Goal: Information Seeking & Learning: Learn about a topic

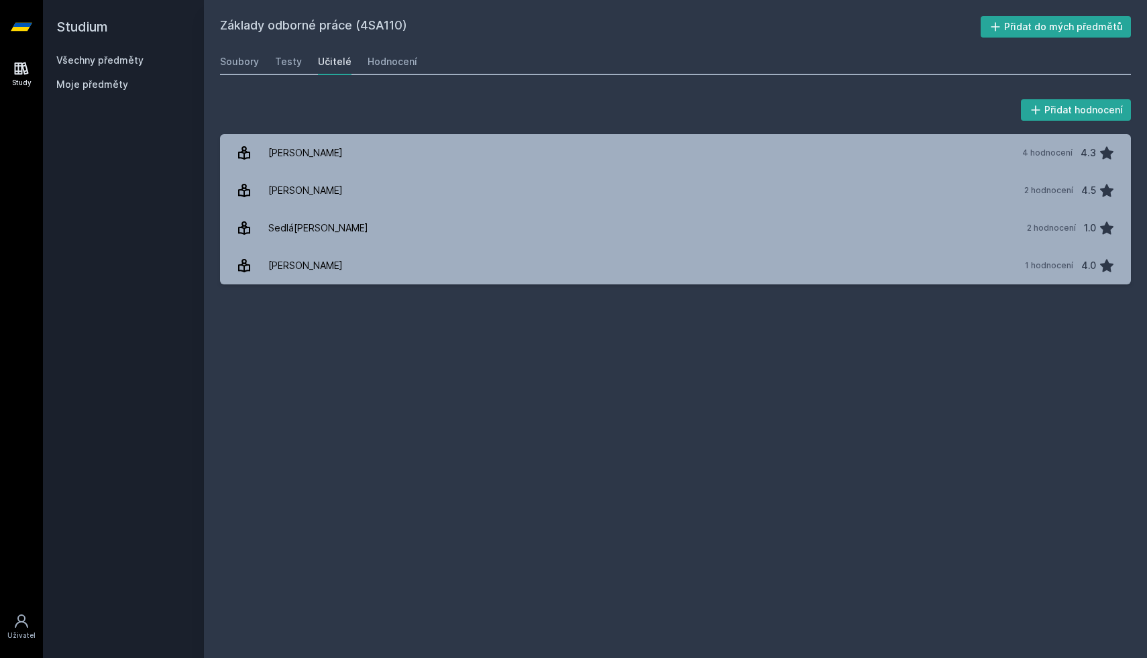
click at [138, 63] on link "Všechny předměty" at bounding box center [99, 59] width 87 height 11
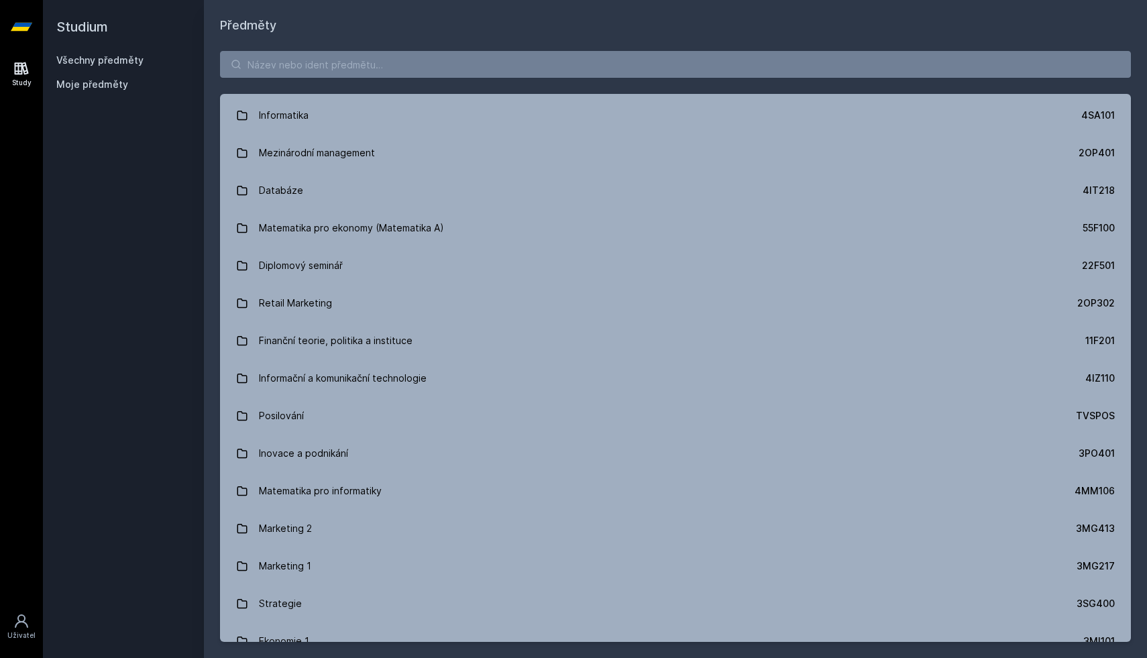
scroll to position [714, 0]
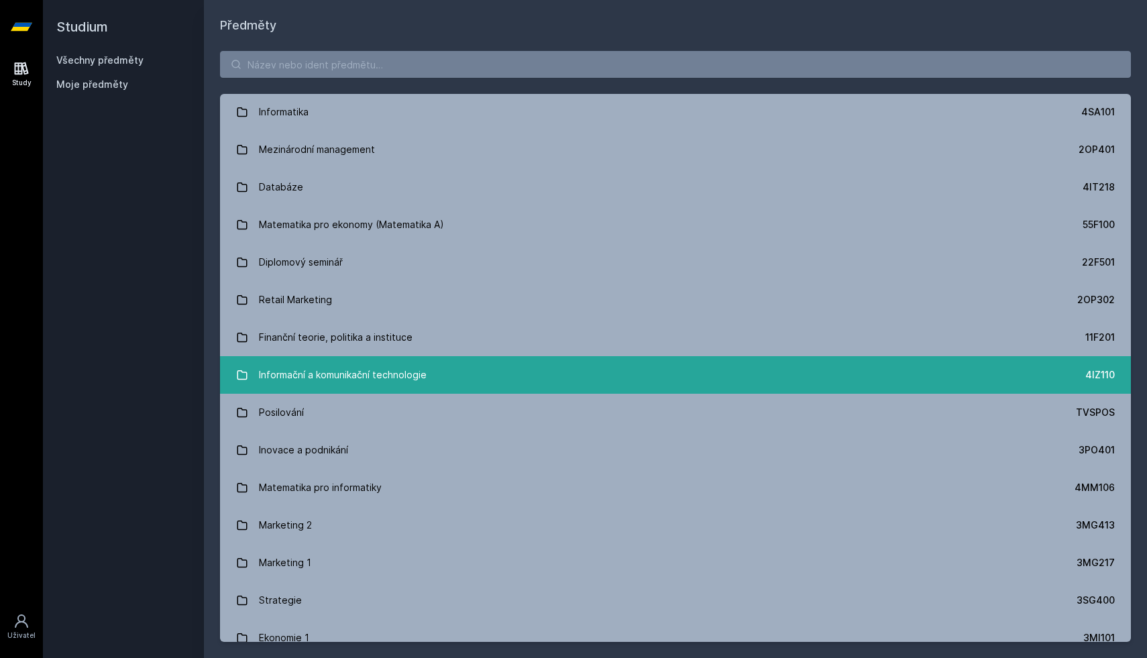
click at [389, 371] on div "Informační a komunikační technologie" at bounding box center [343, 375] width 168 height 27
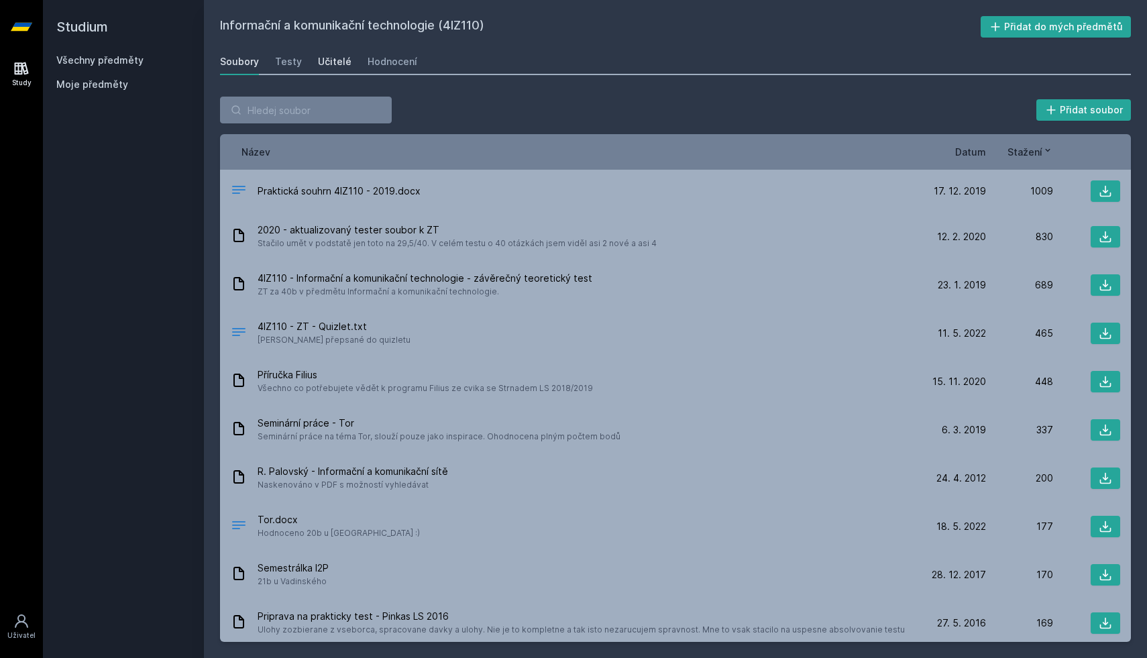
click at [329, 56] on div "Učitelé" at bounding box center [335, 61] width 34 height 13
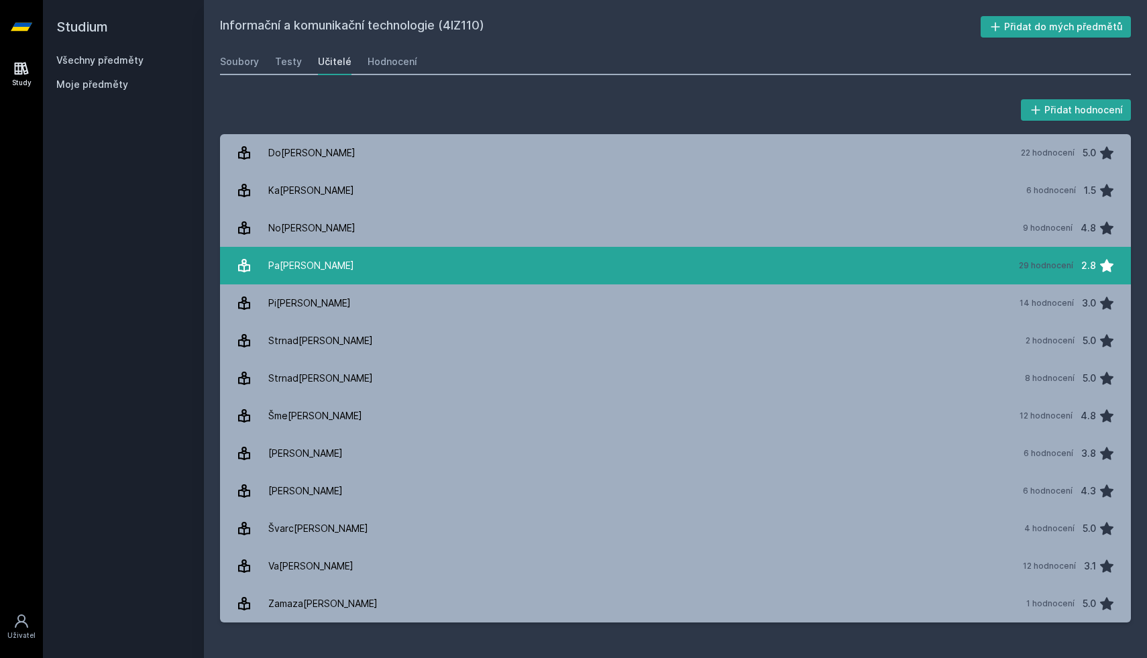
click at [333, 268] on div "Pa[PERSON_NAME]" at bounding box center [311, 265] width 86 height 27
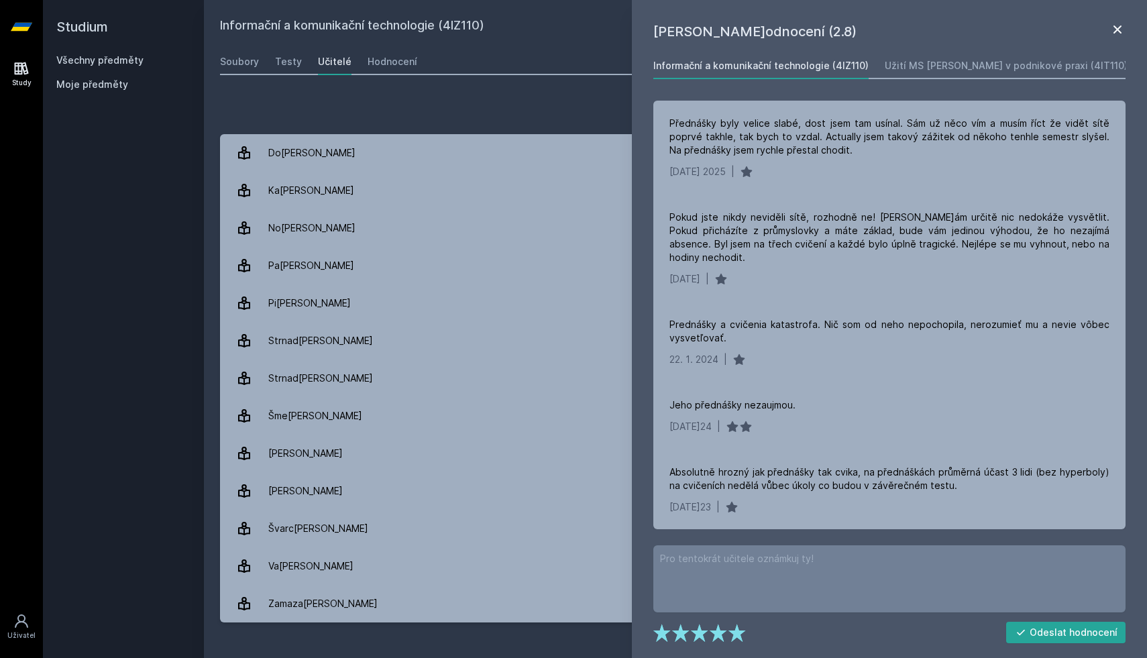
click at [1120, 34] on icon at bounding box center [1118, 29] width 16 height 16
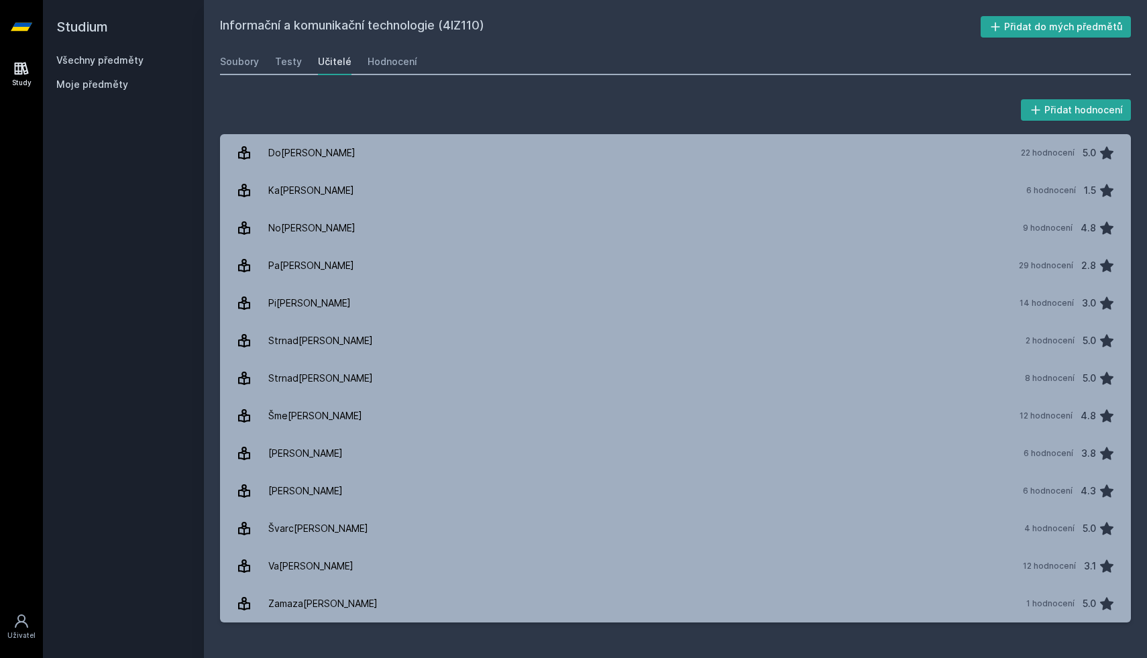
click at [116, 69] on div "Všechny předměty Moje předměty" at bounding box center [123, 75] width 134 height 43
click at [110, 57] on link "Všechny předměty" at bounding box center [99, 59] width 87 height 11
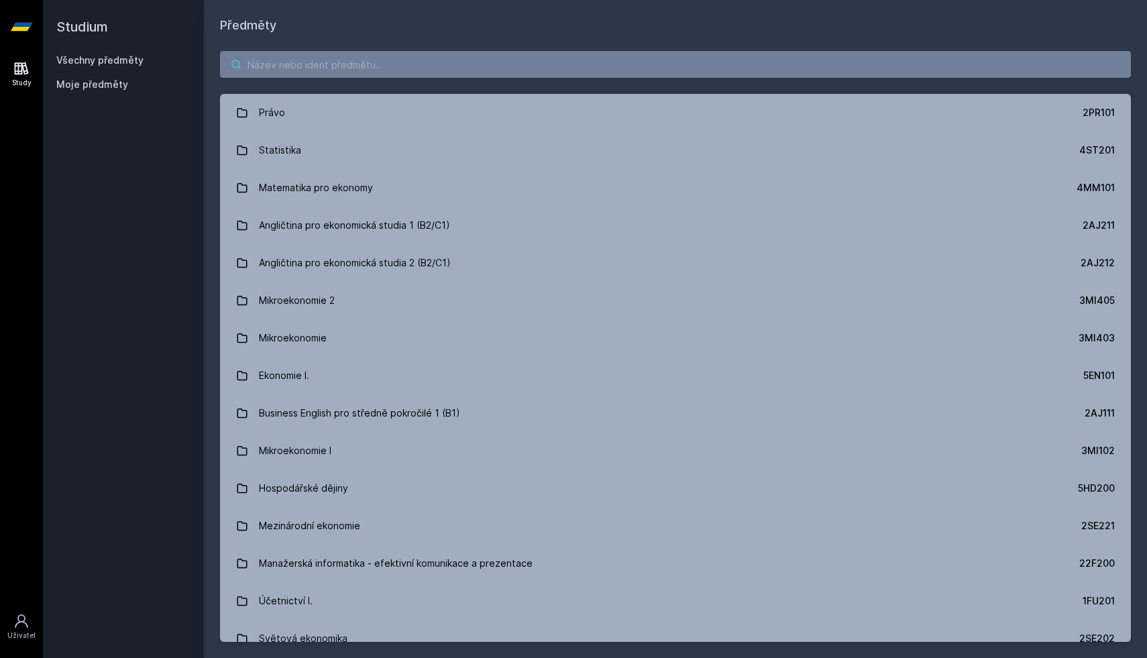
click at [326, 61] on input "search" at bounding box center [675, 64] width 911 height 27
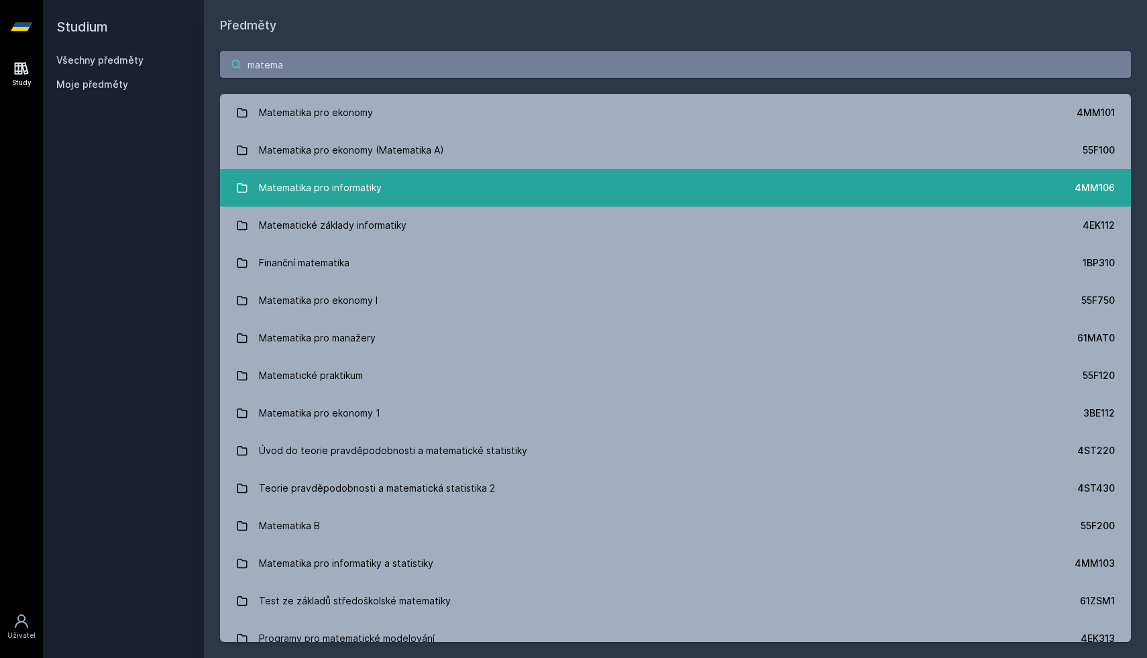
type input "matema"
click at [342, 189] on div "Matematika pro informatiky" at bounding box center [320, 187] width 123 height 27
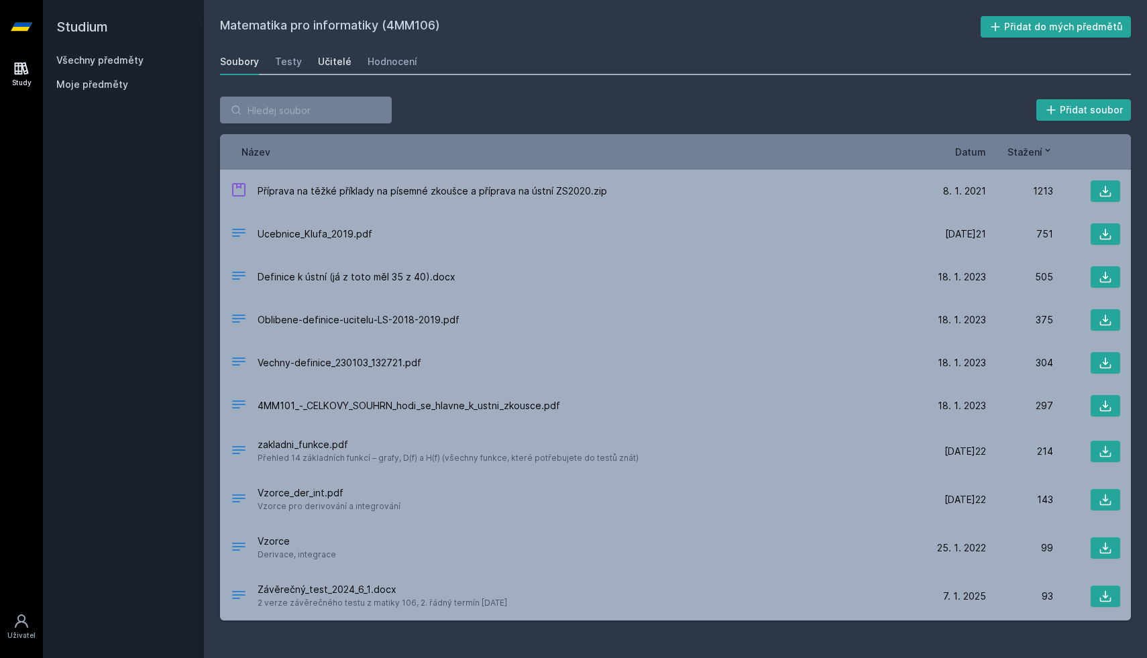
click at [322, 62] on div "Učitelé" at bounding box center [335, 61] width 34 height 13
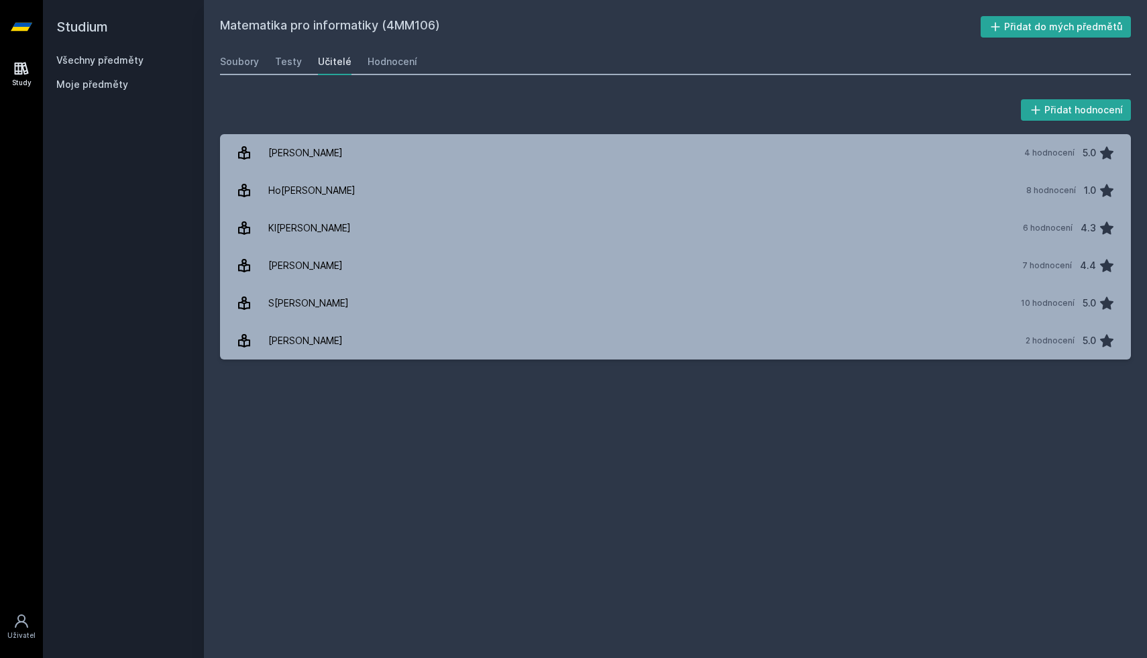
drag, startPoint x: 156, startPoint y: 102, endPoint x: 757, endPoint y: 17, distance: 607.1
click at [756, 22] on div "Studium Všechny předměty Moje předměty Matematika pro informatiky (4MM106) Přid…" at bounding box center [595, 329] width 1104 height 658
click at [755, 11] on div "Matematika pro informatiky (4MM106) Přidat do mých předmětů [GEOGRAPHIC_DATA] T…" at bounding box center [675, 329] width 943 height 658
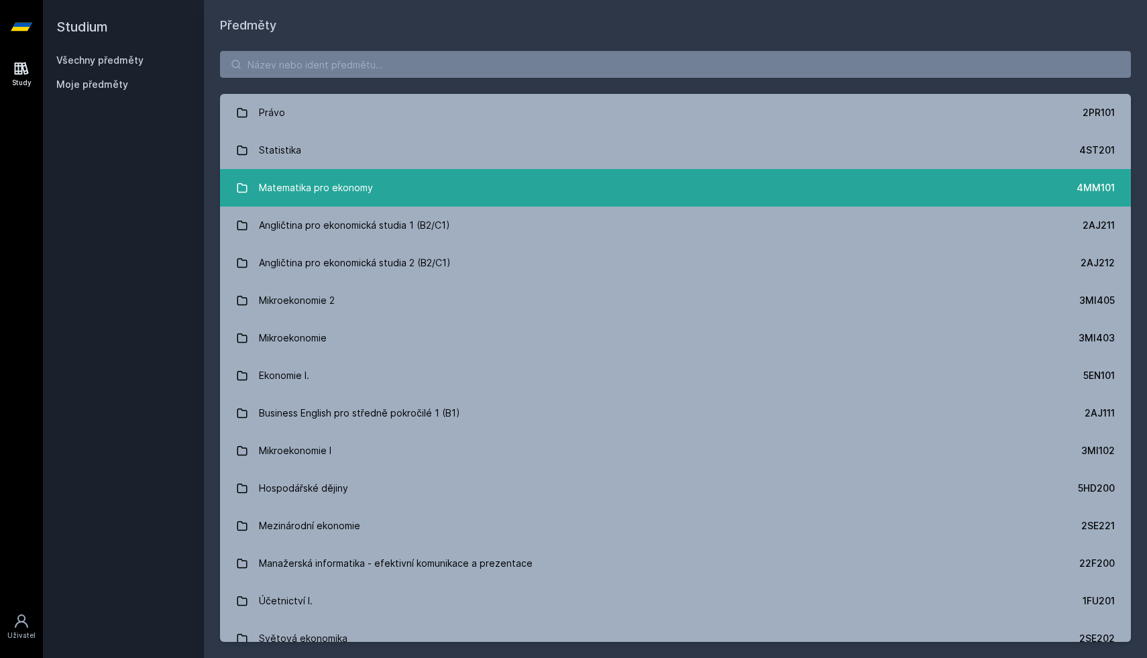
click at [377, 191] on link "Matematika pro ekonomy 4MM101" at bounding box center [675, 188] width 911 height 38
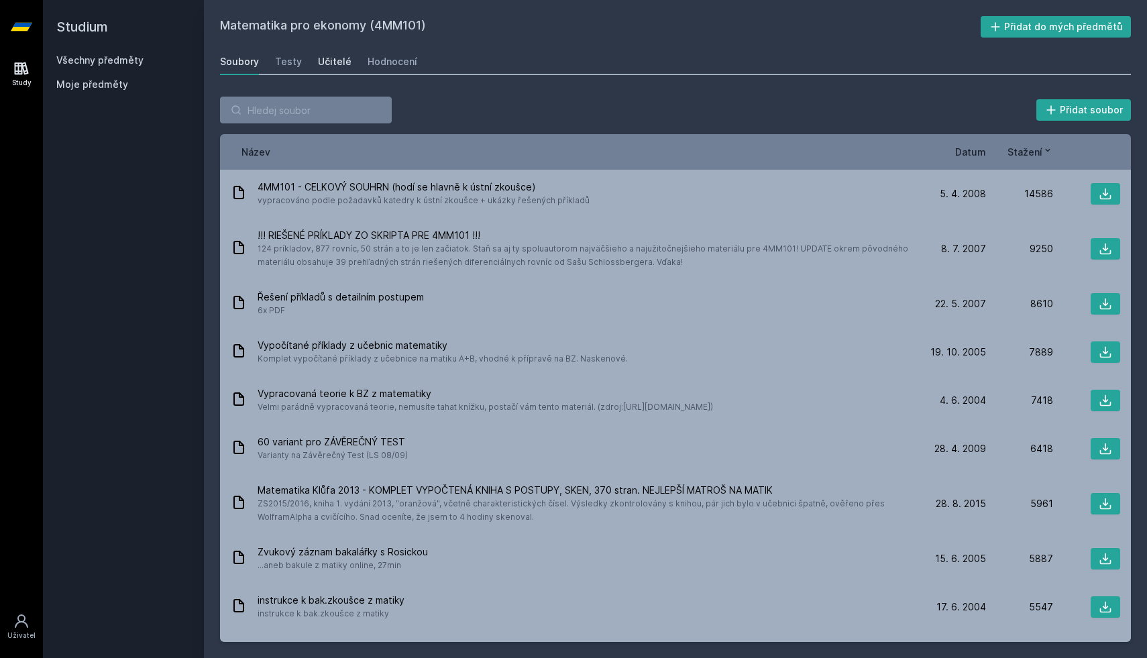
click at [330, 55] on div "Učitelé" at bounding box center [335, 61] width 34 height 13
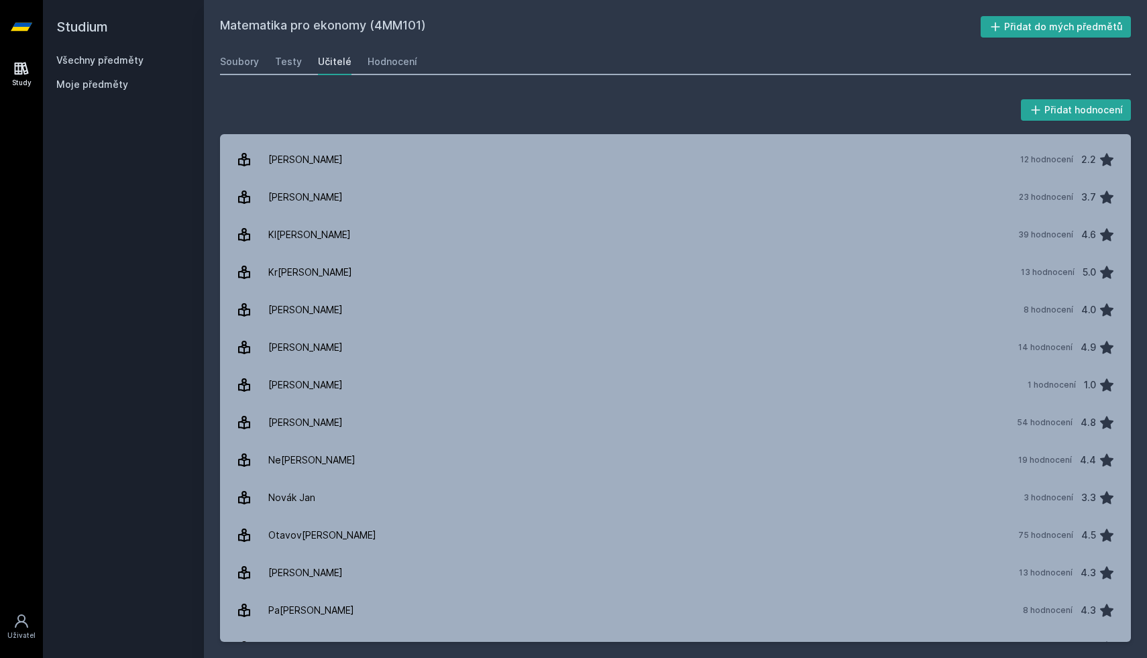
scroll to position [615, 0]
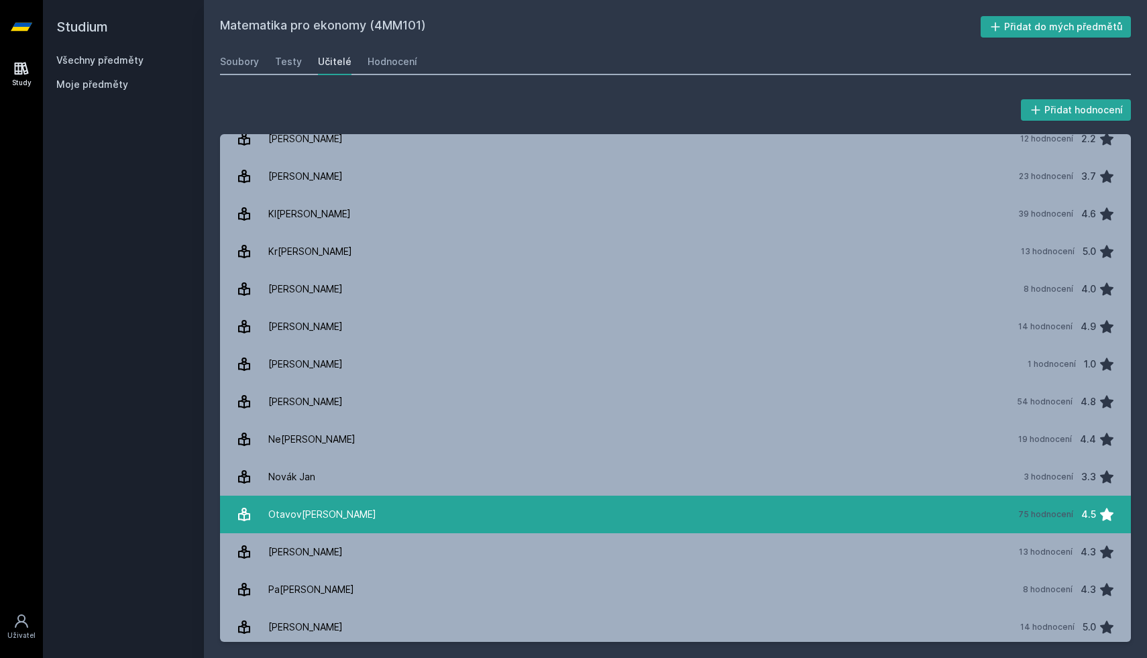
click at [355, 529] on link "Ot[PERSON_NAME] 75 hodnocení 4.5" at bounding box center [675, 515] width 911 height 38
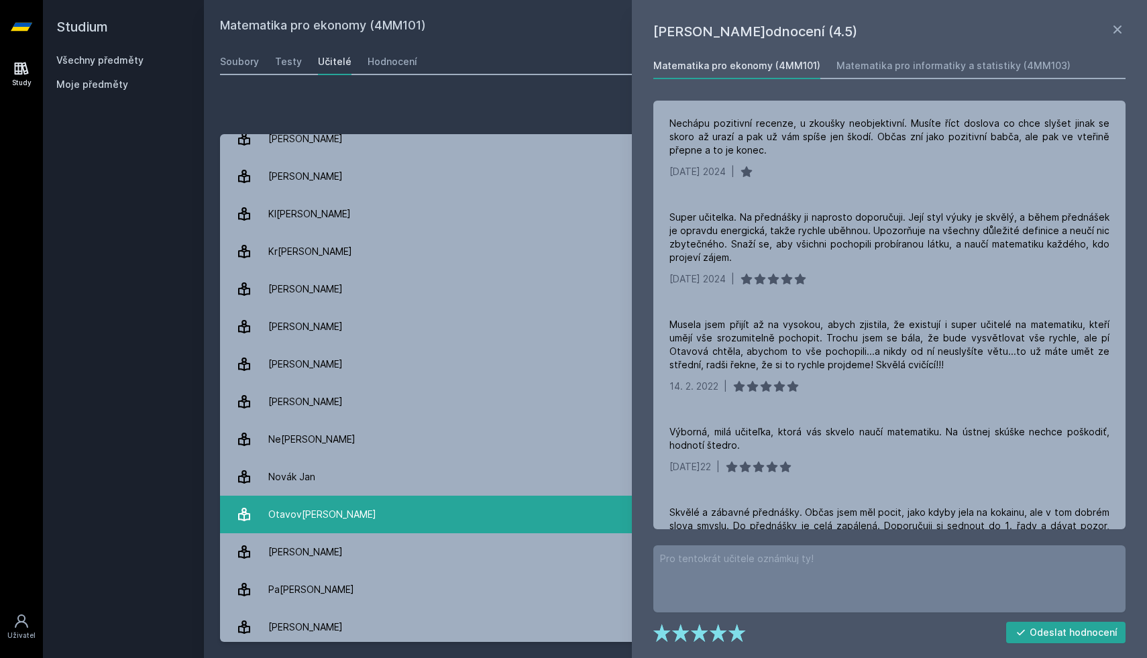
click at [388, 517] on link "Ot[PERSON_NAME] 75 hodnocení 4.5" at bounding box center [675, 515] width 911 height 38
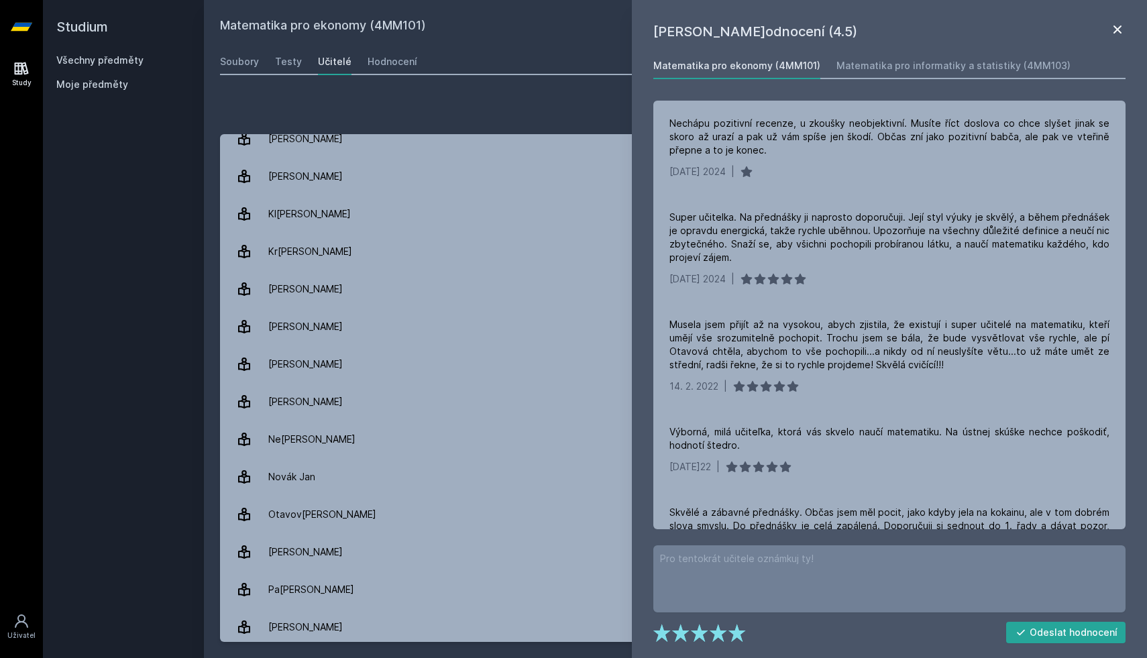
click at [1124, 36] on icon at bounding box center [1118, 29] width 16 height 16
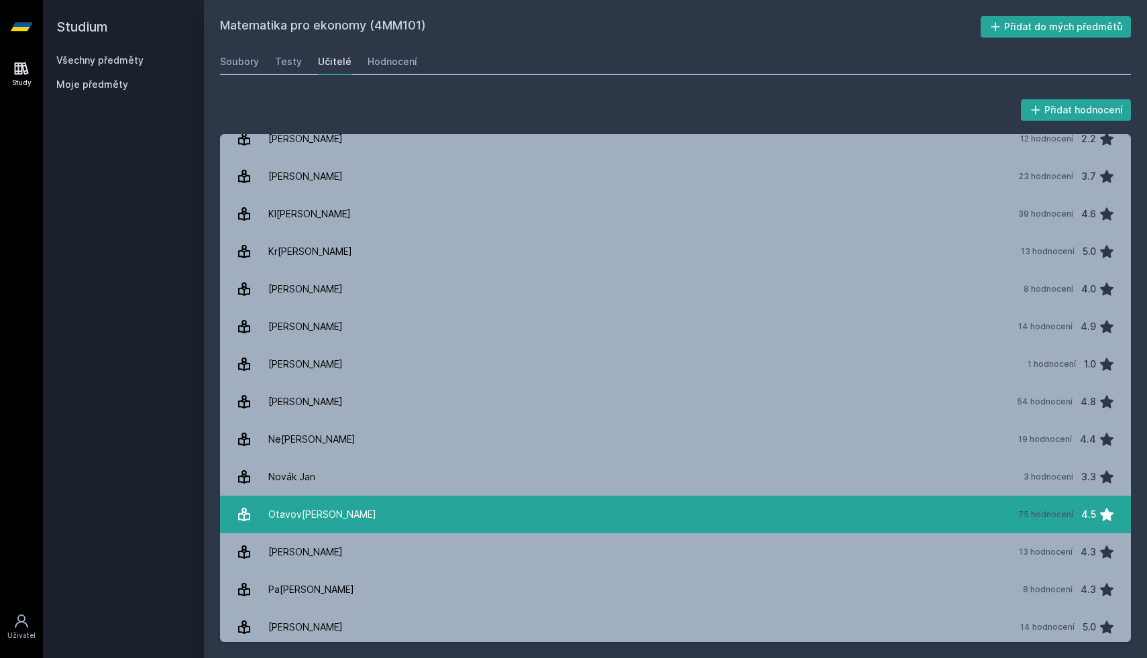
click at [593, 516] on link "Ot[PERSON_NAME] 75 hodnocení 4.5" at bounding box center [675, 515] width 911 height 38
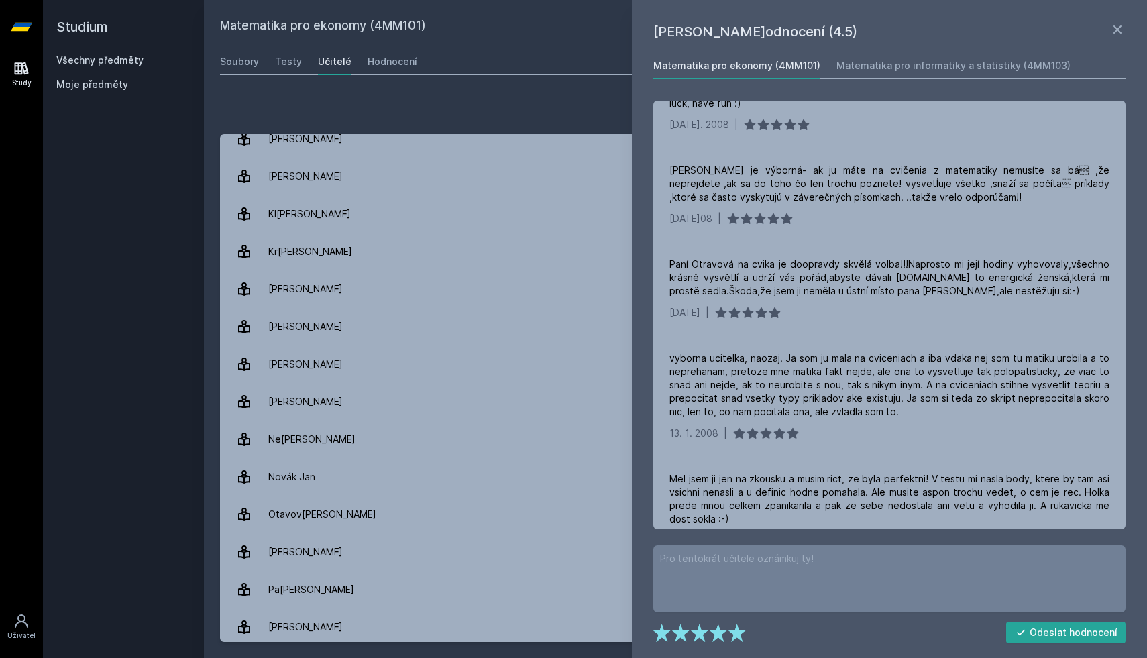
scroll to position [10077, 0]
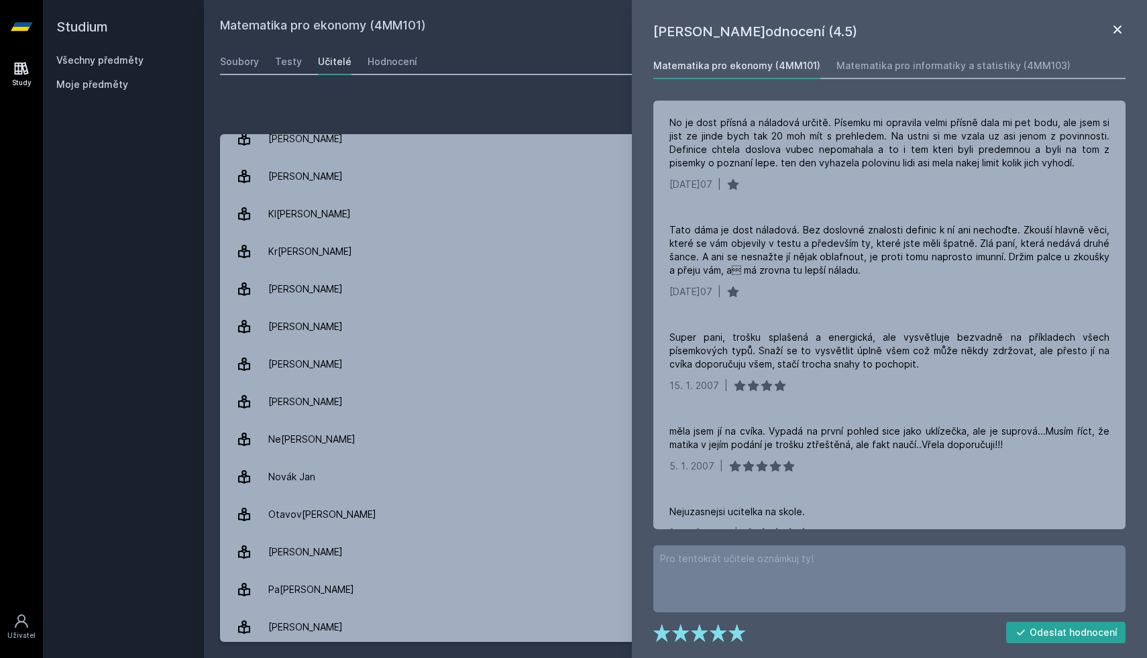
click at [1115, 30] on icon at bounding box center [1118, 29] width 16 height 16
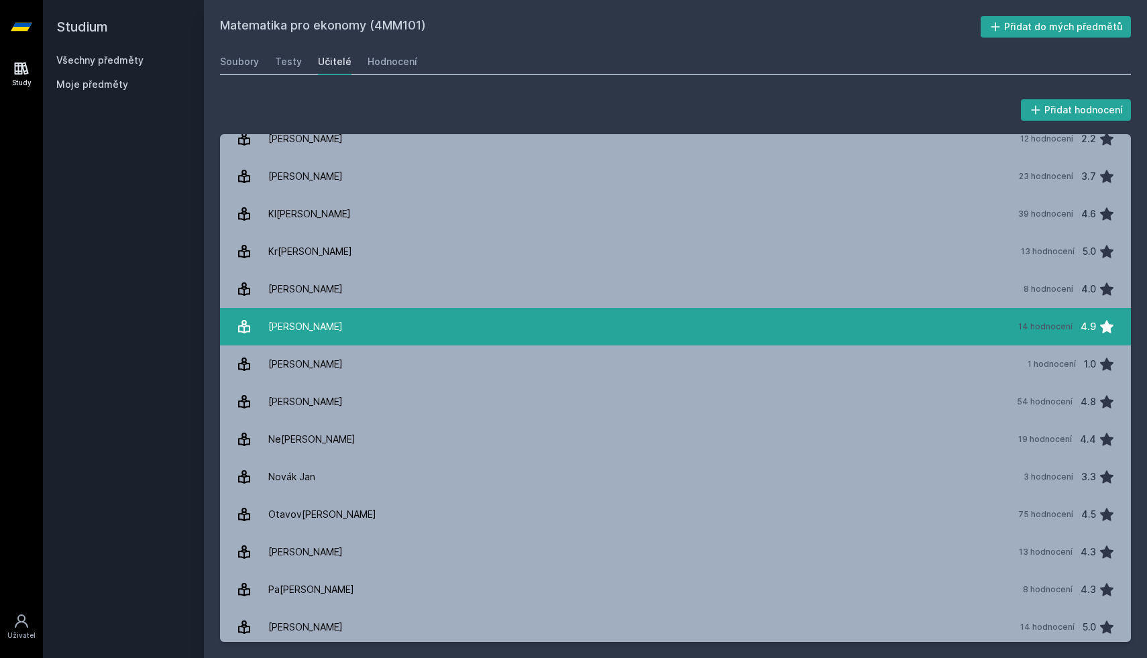
click at [967, 326] on link "Liš[PERSON_NAME] 14 hodnocení 4.9" at bounding box center [675, 327] width 911 height 38
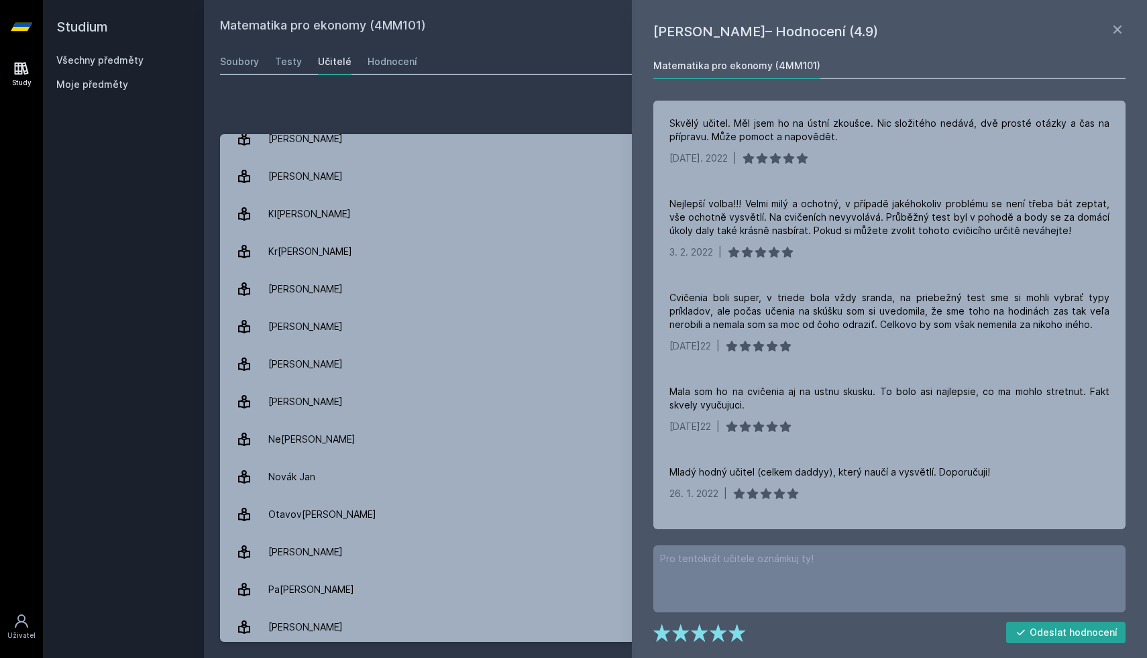
drag, startPoint x: 769, startPoint y: 101, endPoint x: 801, endPoint y: 87, distance: 34.5
click at [771, 94] on div "Matematika pro ekonomy (4MM101) Skvělý učitel. Měl jsem ho na ústní zkoušce. Ni…" at bounding box center [890, 290] width 478 height 477
click at [1118, 29] on icon at bounding box center [1118, 29] width 8 height 8
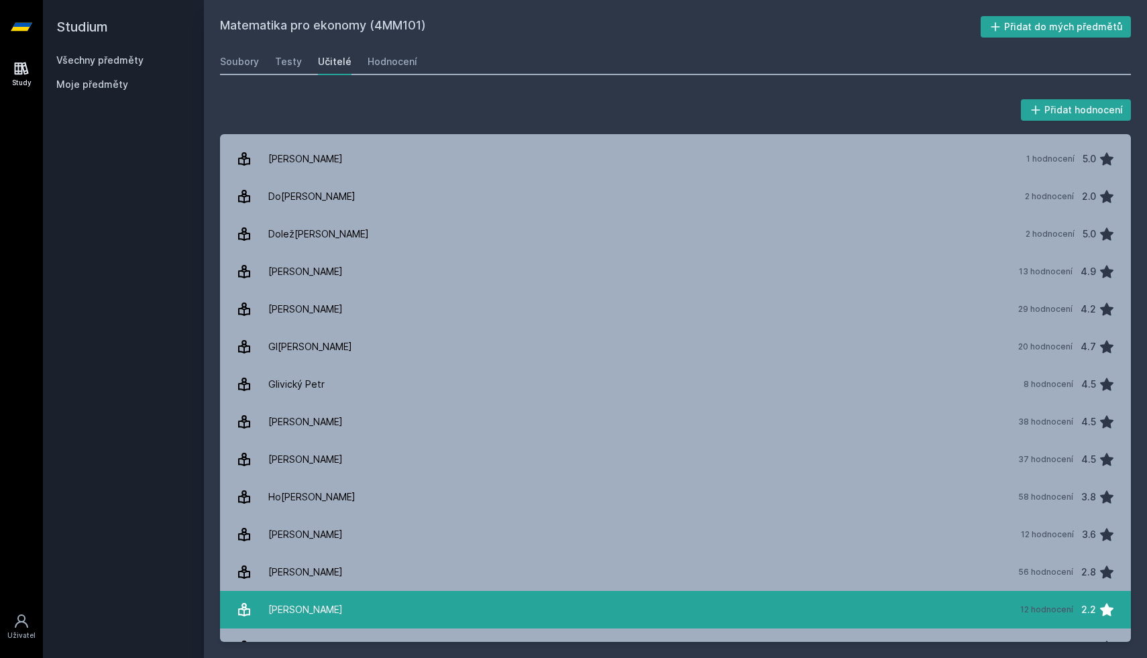
scroll to position [146, 0]
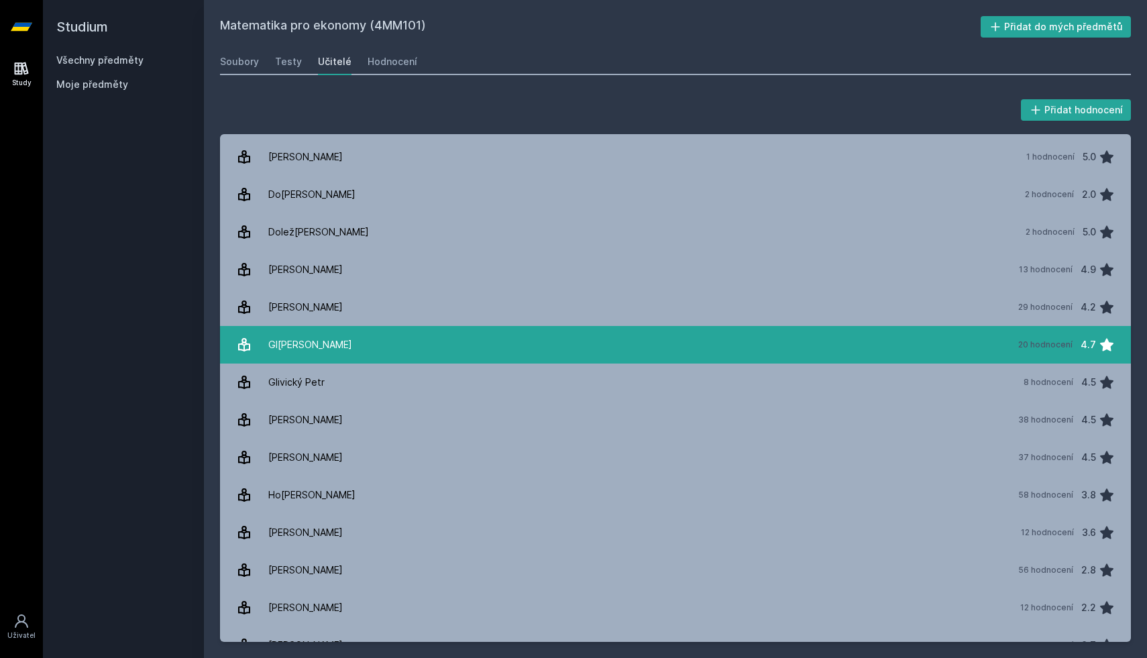
click at [360, 350] on link "[PERSON_NAME] 20 hodnocení 4.7" at bounding box center [675, 345] width 911 height 38
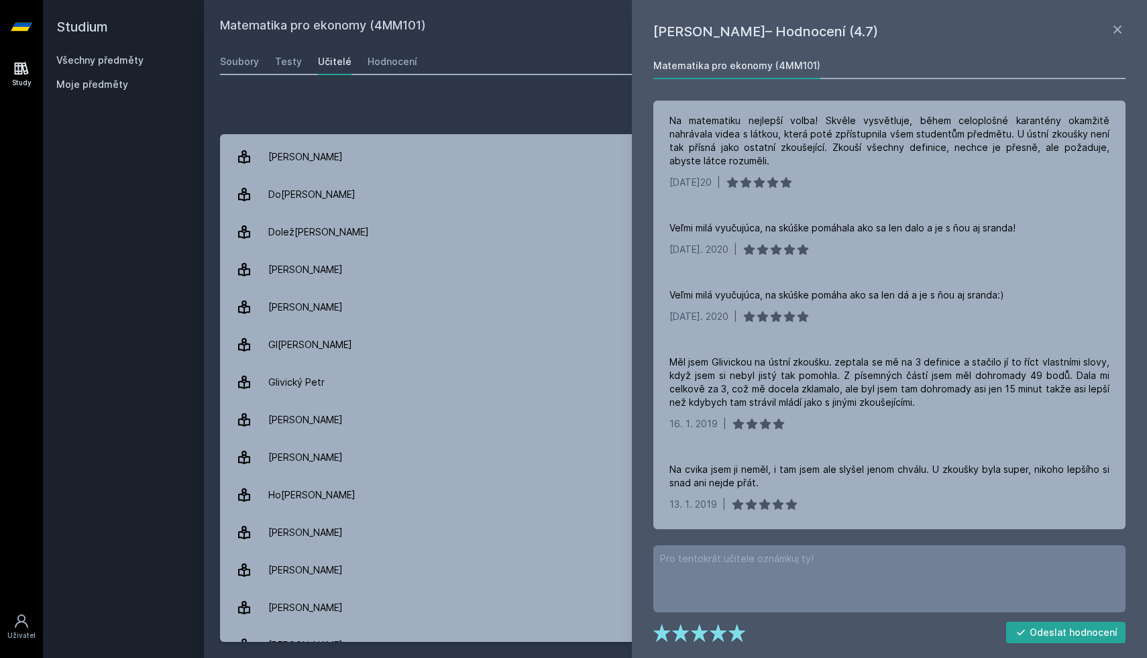
scroll to position [1557, 0]
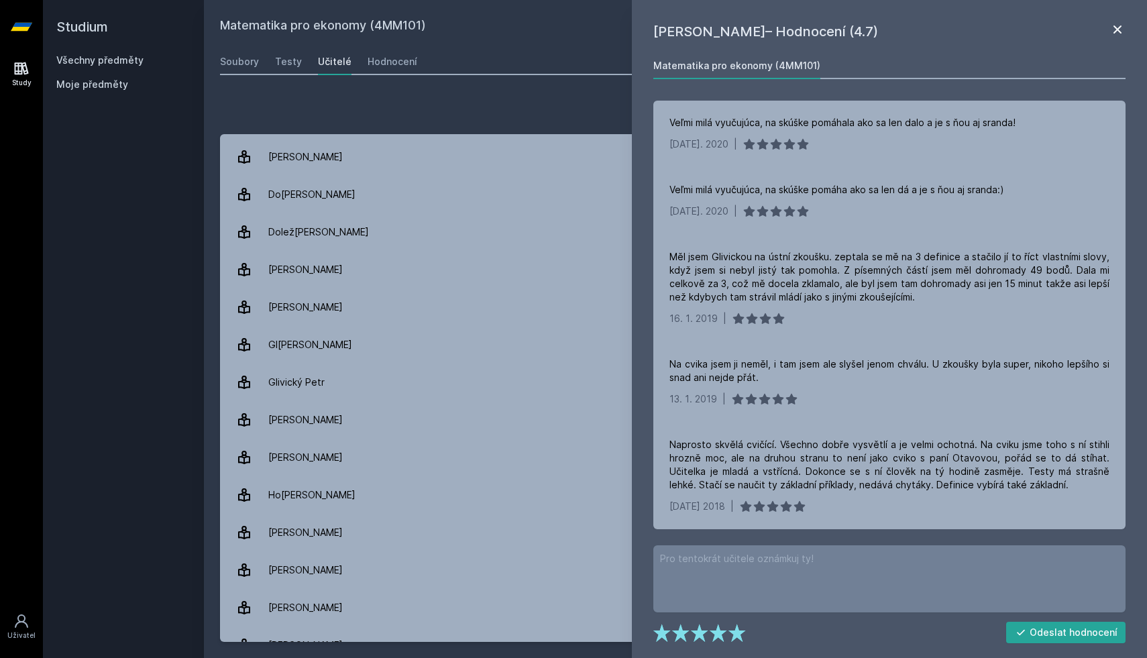
click at [1116, 28] on icon at bounding box center [1118, 29] width 8 height 8
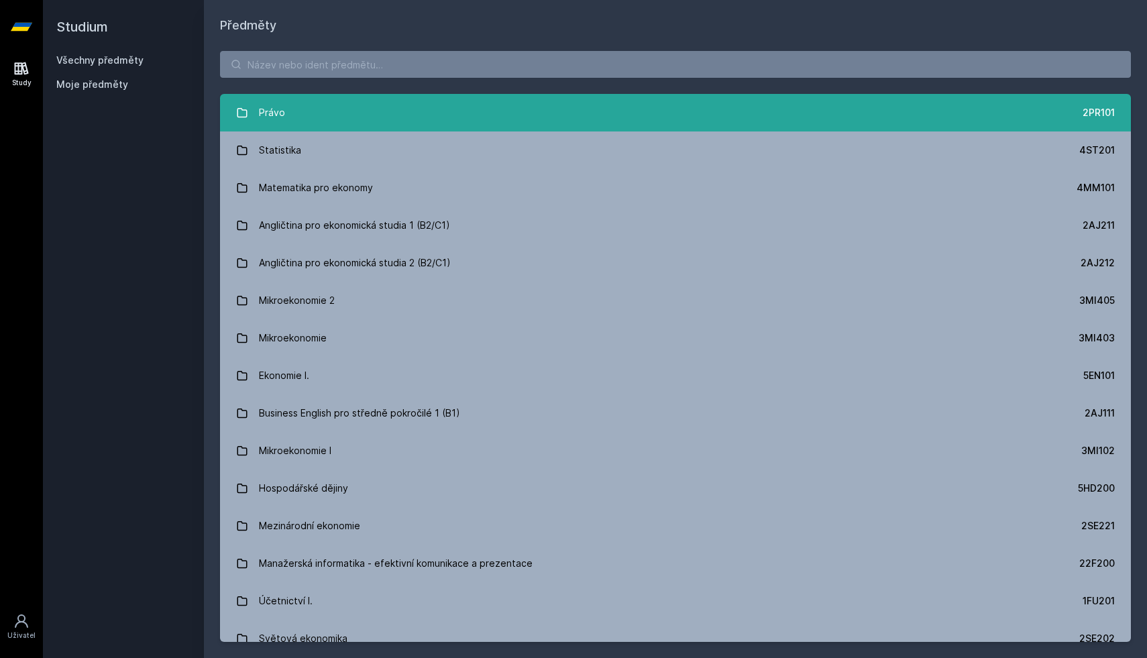
click at [533, 111] on link "Právo 2PR101" at bounding box center [675, 113] width 911 height 38
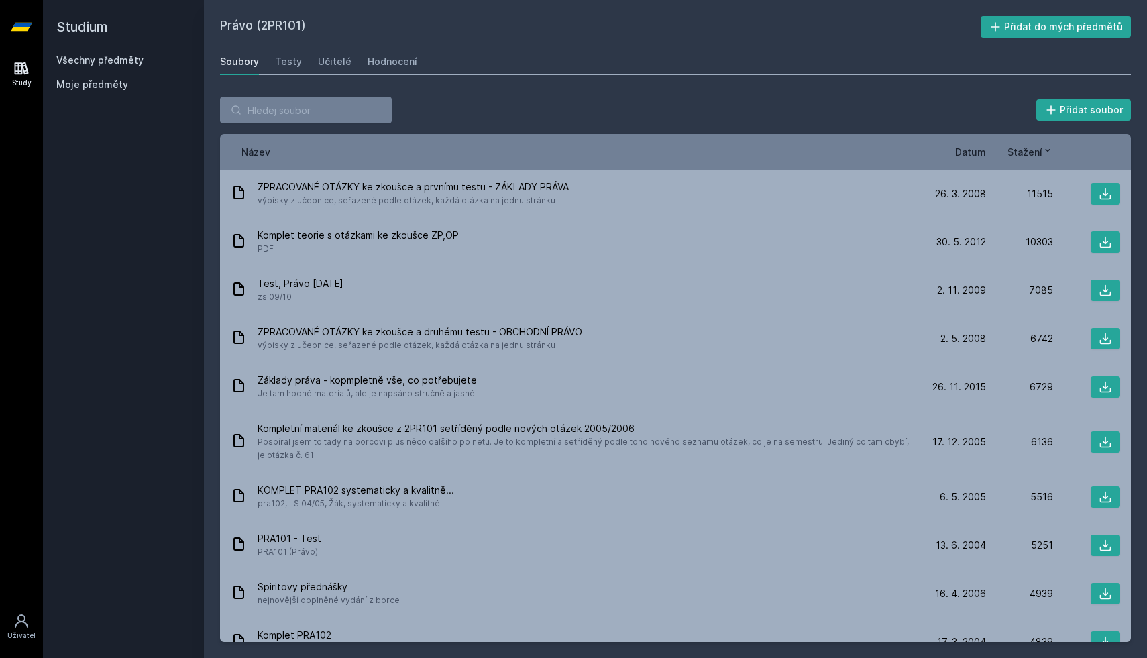
click at [301, 61] on div "Soubory Testy Učitelé Hodnocení" at bounding box center [675, 61] width 911 height 27
click at [301, 62] on div "Soubory Testy Učitelé Hodnocení" at bounding box center [675, 61] width 911 height 27
click at [280, 53] on link "Testy" at bounding box center [288, 61] width 27 height 27
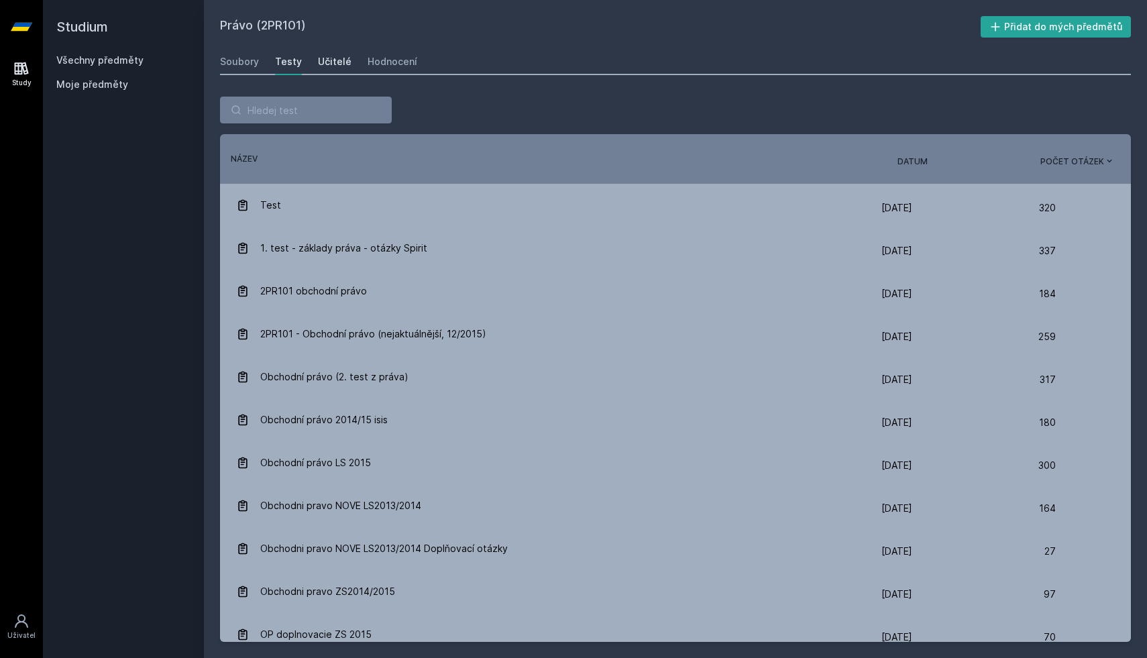
click at [331, 62] on div "Učitelé" at bounding box center [335, 61] width 34 height 13
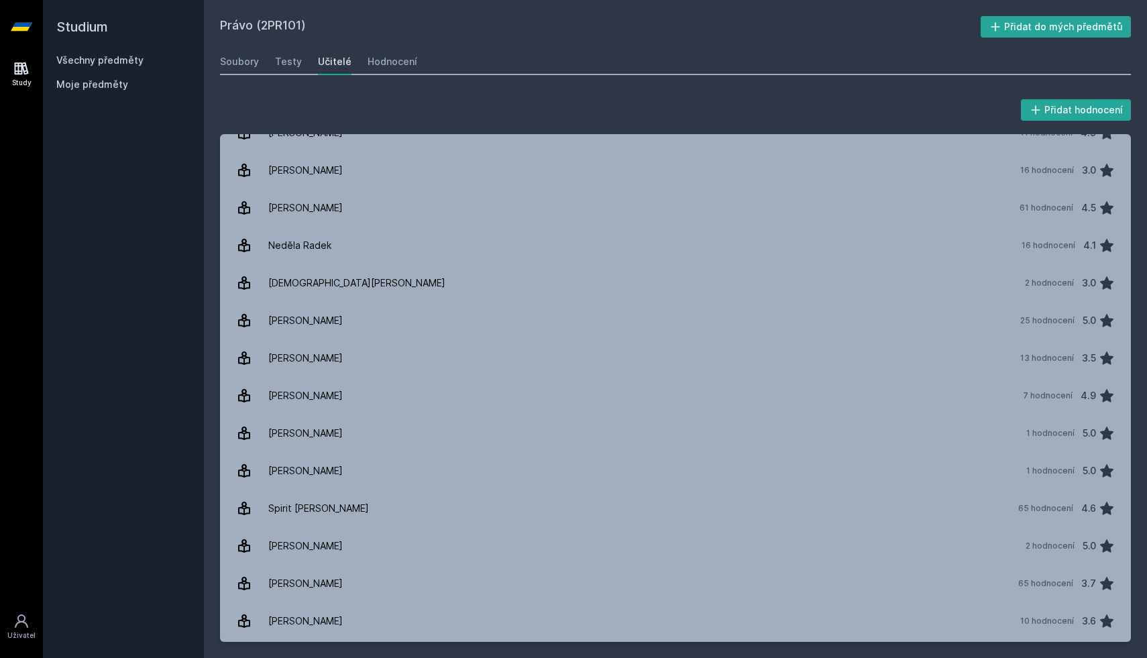
scroll to position [686, 0]
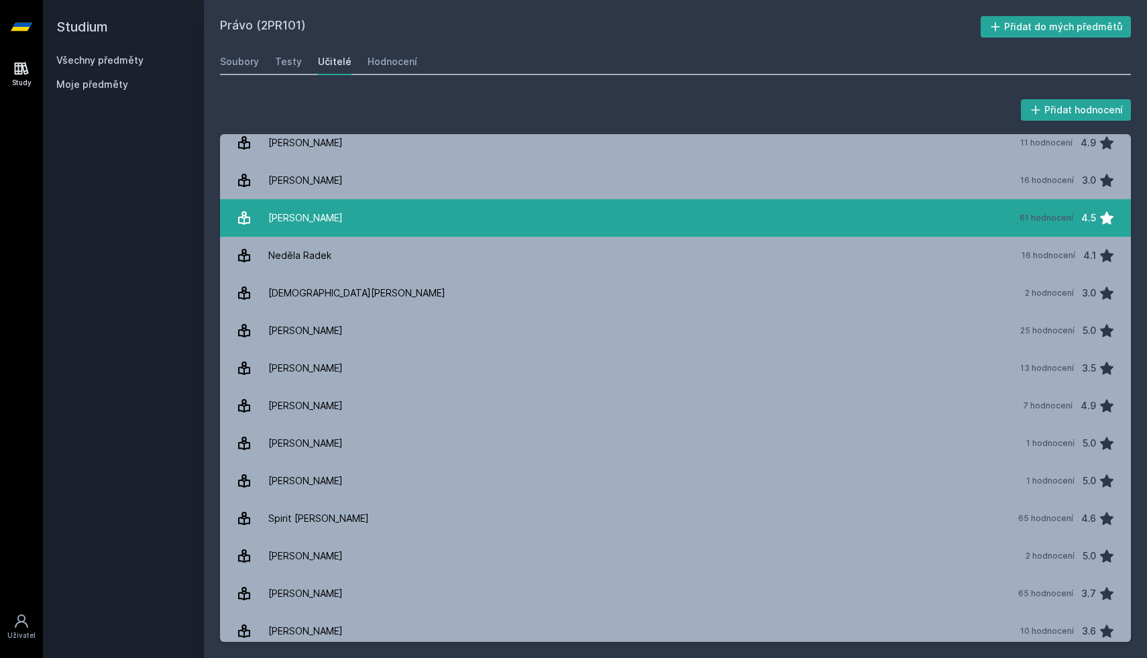
click at [353, 209] on link "Moravec Tomáš 61 hodnocení 4.5" at bounding box center [675, 218] width 911 height 38
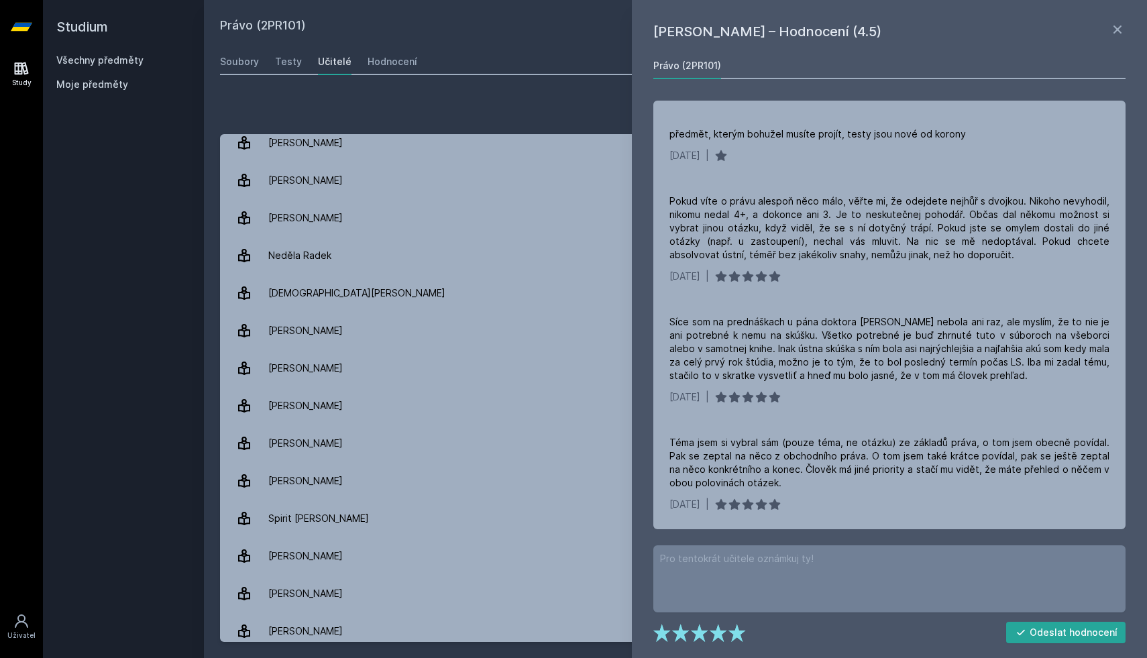
scroll to position [1453, 0]
click at [1114, 25] on icon at bounding box center [1118, 29] width 8 height 8
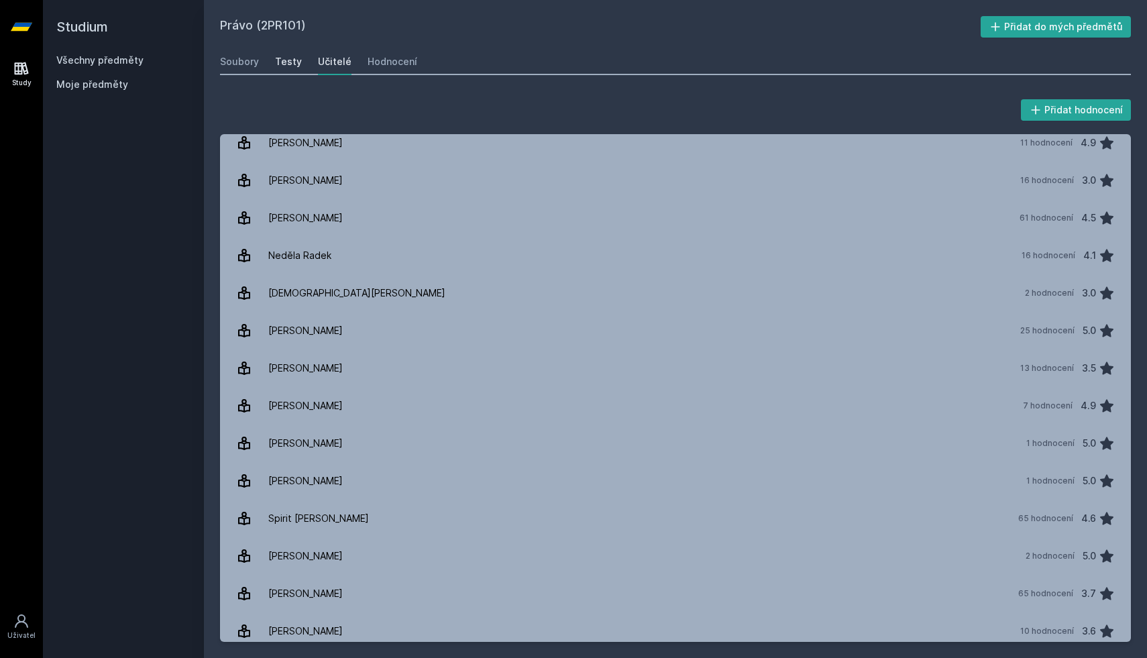
click at [292, 65] on div "Testy" at bounding box center [288, 61] width 27 height 13
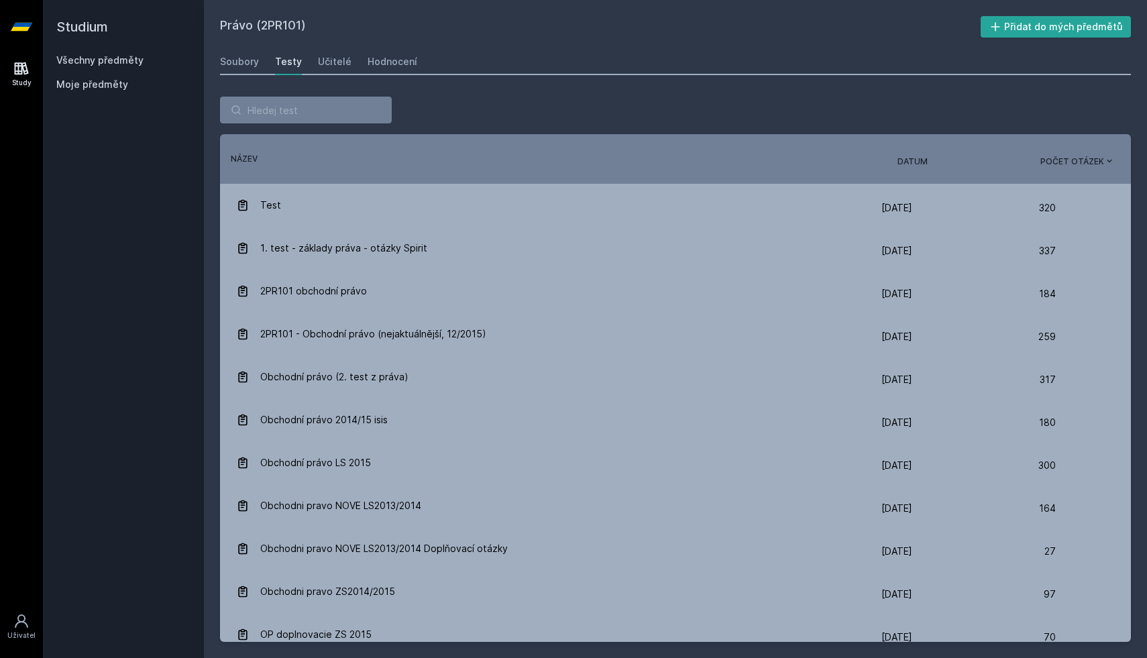
click at [32, 74] on link "Study" at bounding box center [22, 74] width 38 height 41
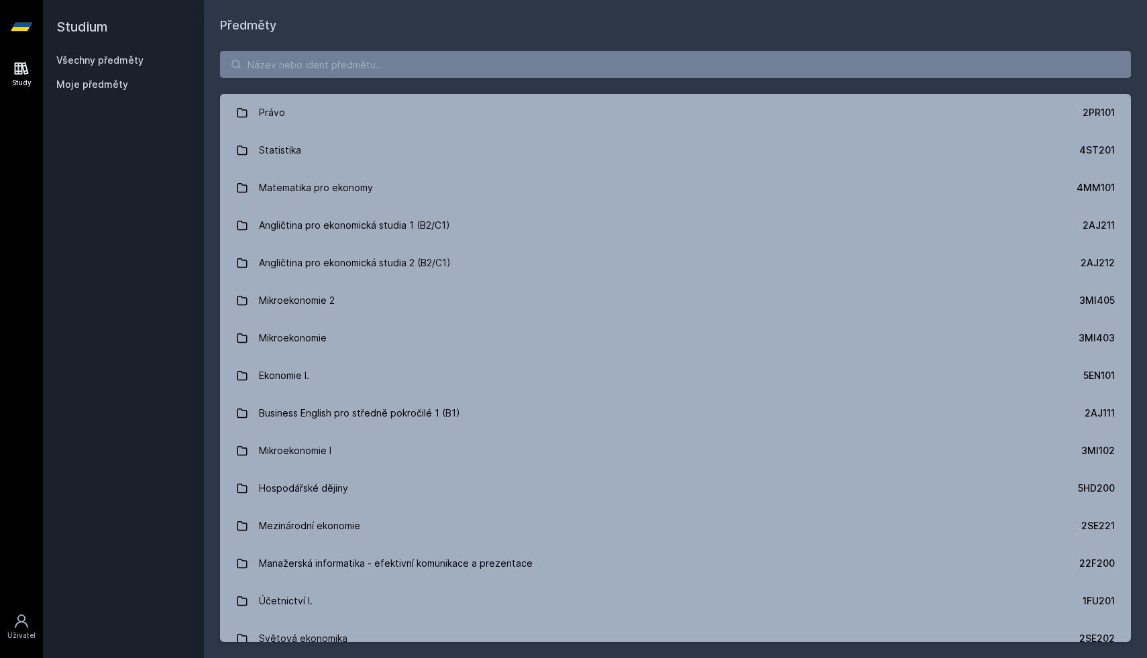
click at [32, 74] on link "Study" at bounding box center [22, 74] width 38 height 41
click at [21, 30] on icon at bounding box center [21, 27] width 21 height 8
click at [25, 623] on icon at bounding box center [21, 621] width 13 height 13
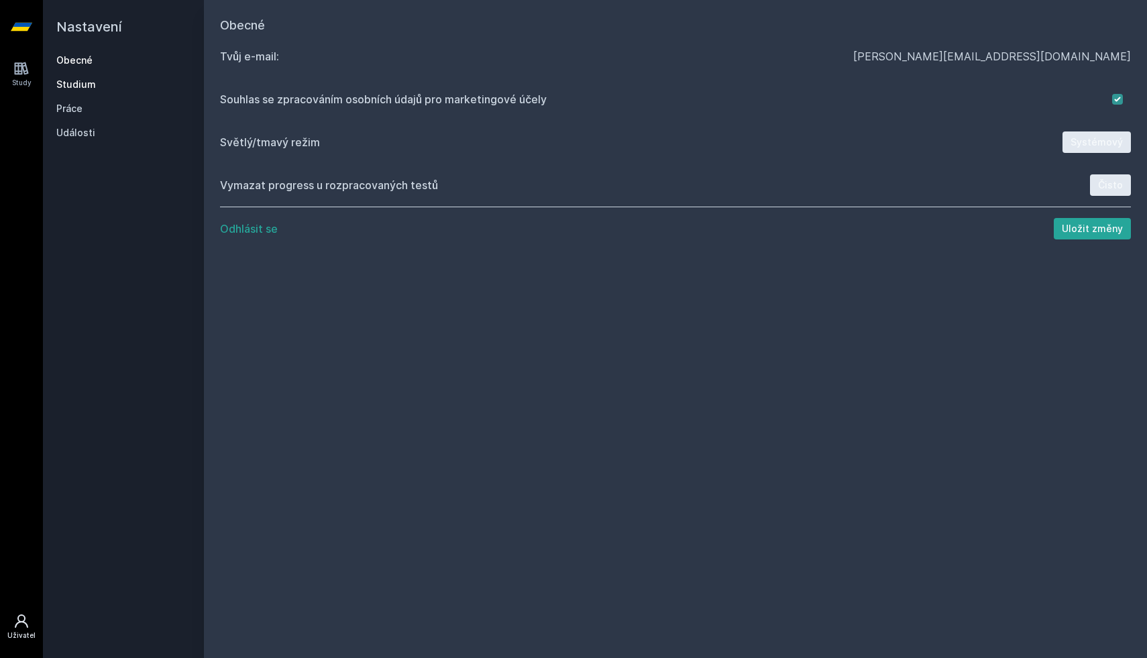
click at [91, 83] on link "Studium" at bounding box center [123, 84] width 134 height 13
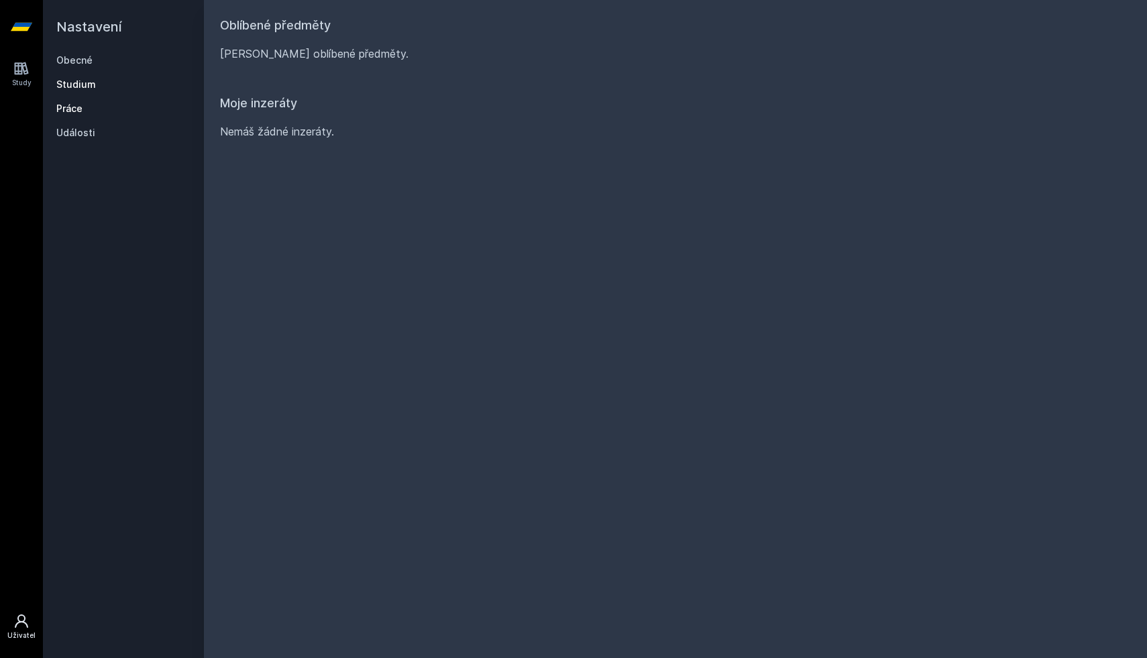
click at [78, 111] on link "Práce" at bounding box center [123, 108] width 134 height 13
click at [77, 135] on link "Události" at bounding box center [123, 132] width 134 height 13
